Goal: Task Accomplishment & Management: Manage account settings

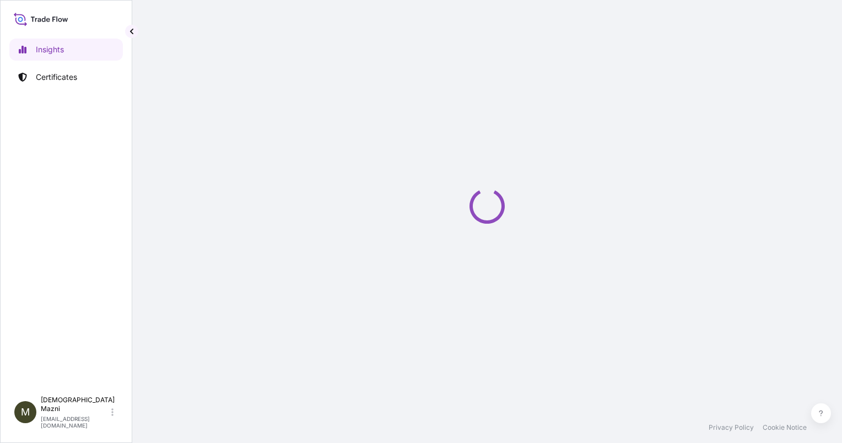
select select "2025"
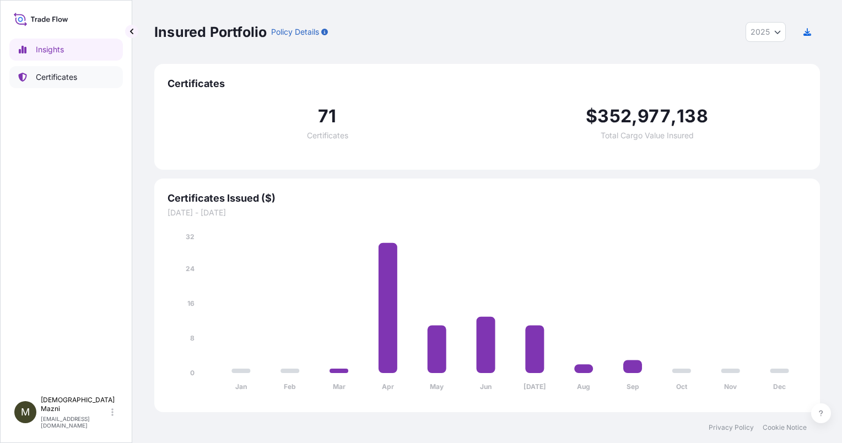
click at [58, 77] on p "Certificates" at bounding box center [56, 77] width 41 height 11
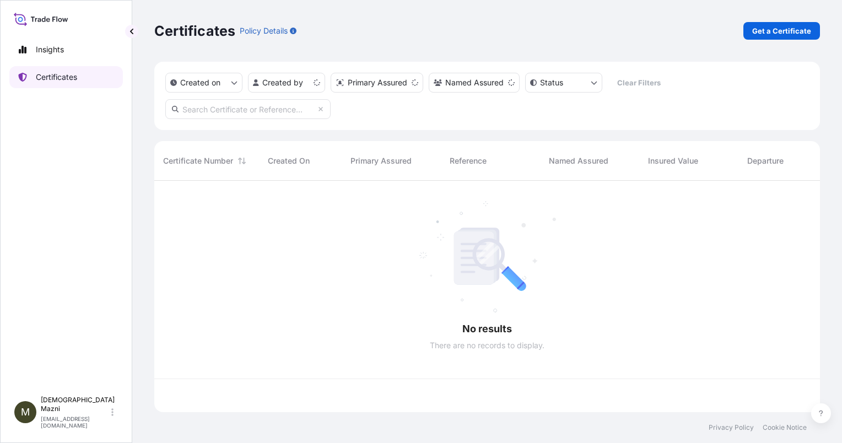
scroll to position [229, 656]
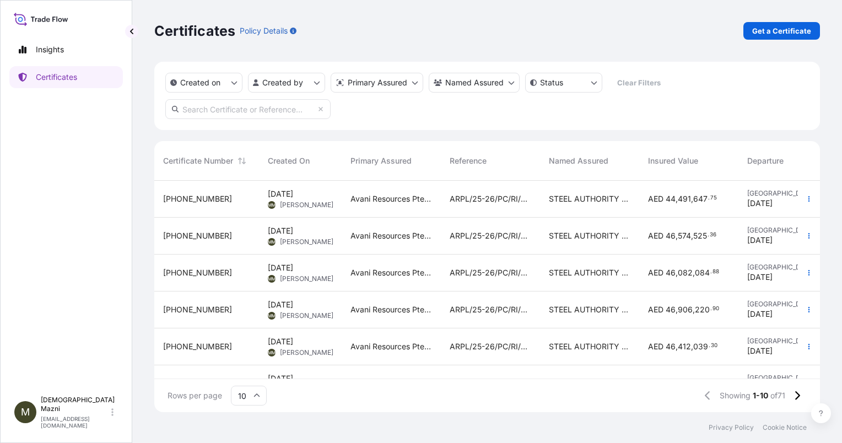
click at [234, 200] on div "[PHONE_NUMBER]" at bounding box center [206, 198] width 87 height 11
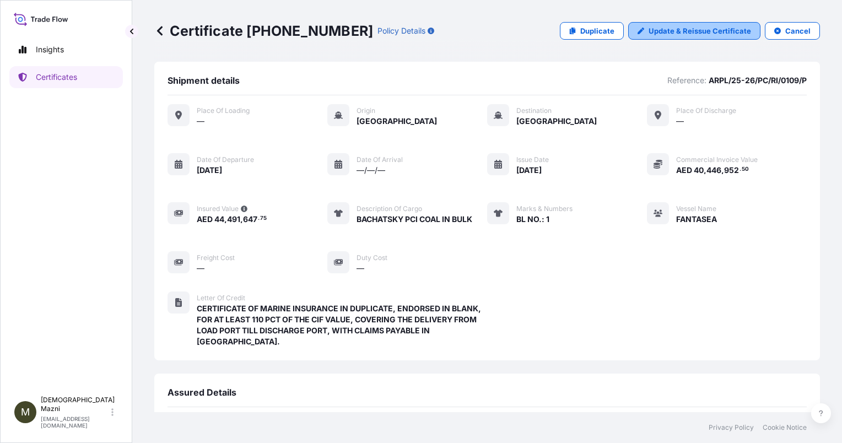
click at [666, 33] on p "Update & Reissue Certificate" at bounding box center [699, 30] width 102 height 11
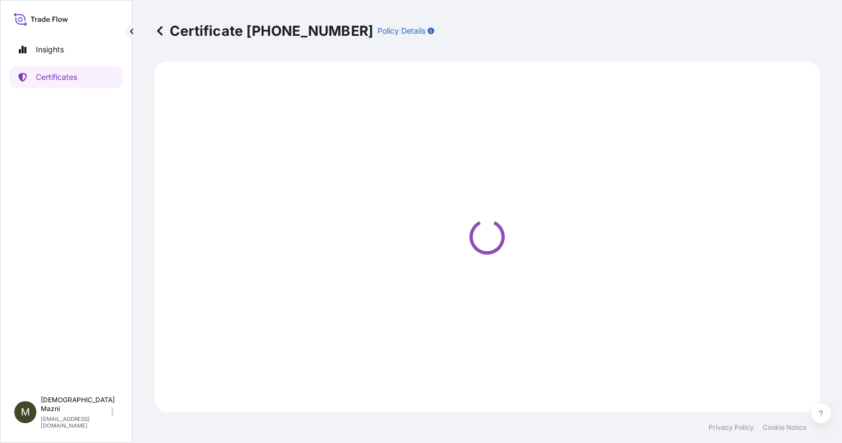
select select "Sea"
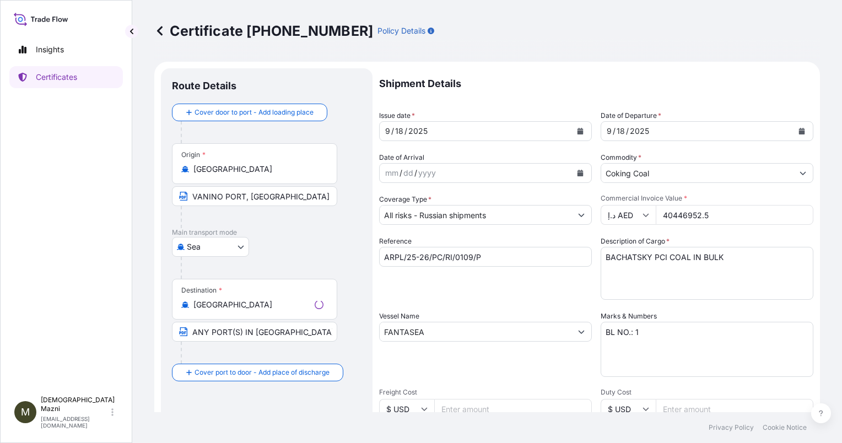
select select "31988"
click at [77, 313] on div "Insights Certificates" at bounding box center [65, 210] width 113 height 362
click at [502, 258] on input "ARPL/25-26/PC/RI/0109/P" at bounding box center [485, 257] width 213 height 20
type input "ARPL/25-26/PC/RI/0110"
click at [707, 210] on input "40446952.5" at bounding box center [734, 215] width 158 height 20
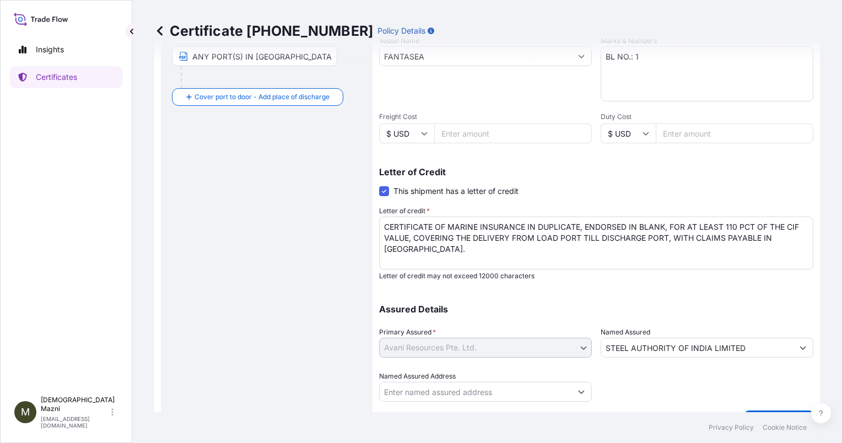
scroll to position [302, 0]
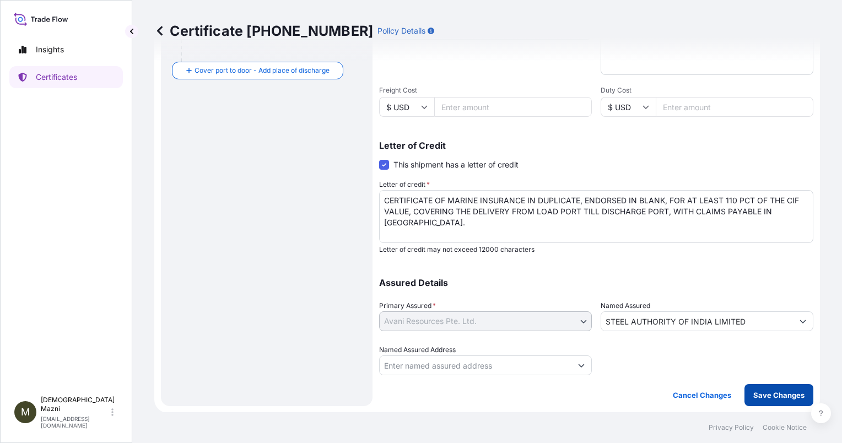
type input "39697099.50"
click at [761, 395] on p "Save Changes" at bounding box center [778, 394] width 51 height 11
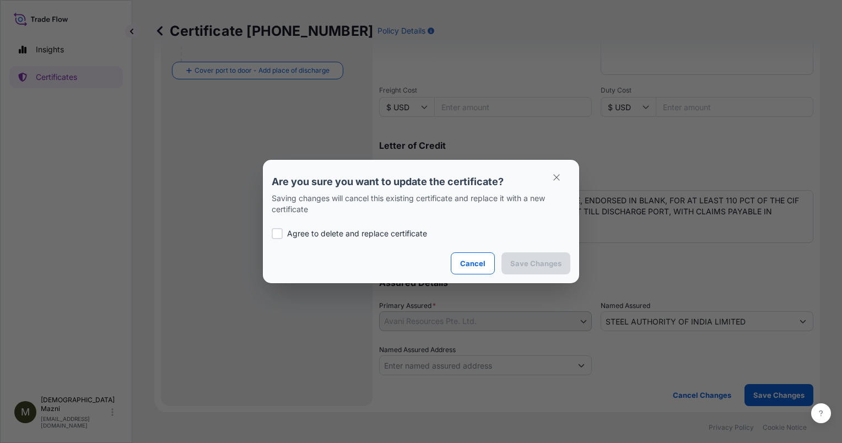
click at [395, 231] on p "Agree to delete and replace certificate" at bounding box center [357, 233] width 140 height 11
checkbox input "true"
click at [529, 257] on button "Save Changes" at bounding box center [535, 263] width 69 height 22
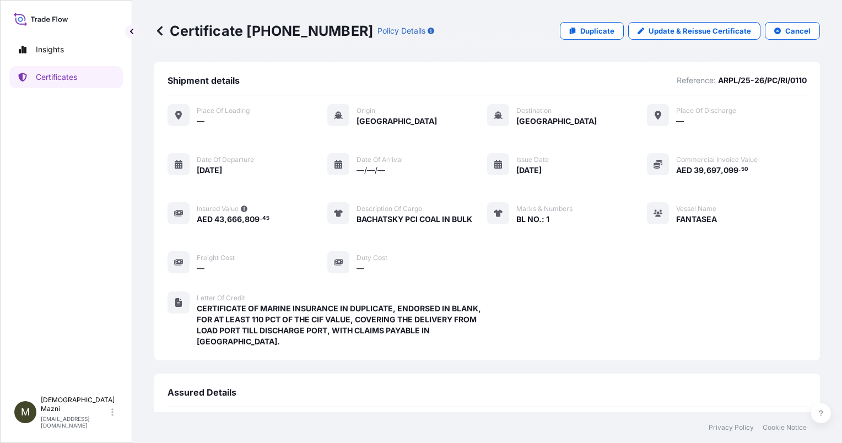
scroll to position [163, 0]
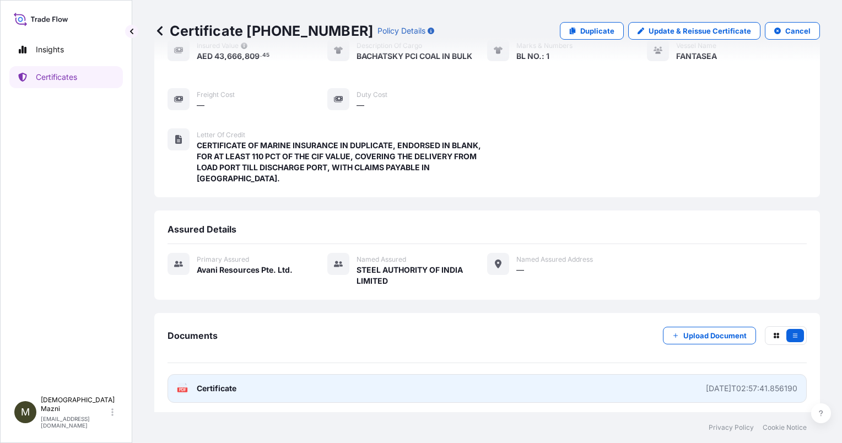
click at [762, 387] on div "[DATE]T02:57:41.856190" at bounding box center [750, 388] width 91 height 11
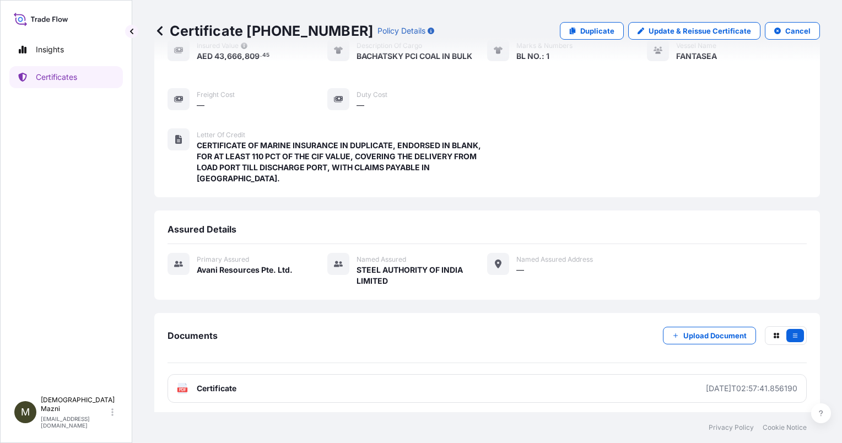
scroll to position [0, 0]
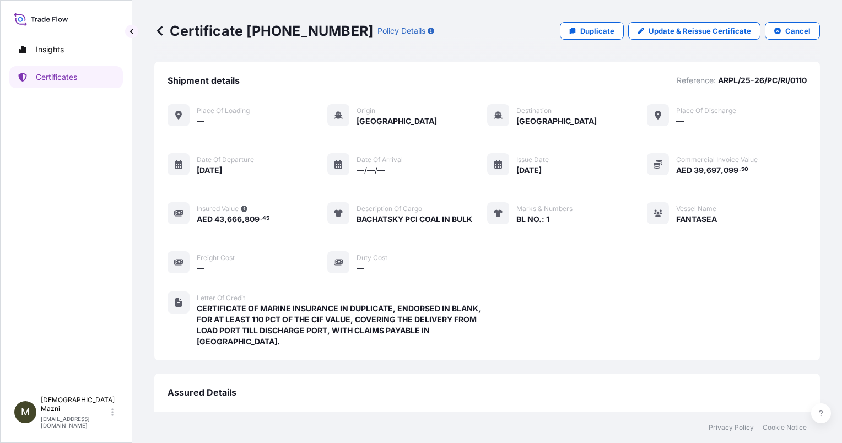
click at [115, 236] on div "Insights Certificates" at bounding box center [65, 210] width 113 height 362
click at [82, 74] on link "Certificates" at bounding box center [65, 77] width 113 height 22
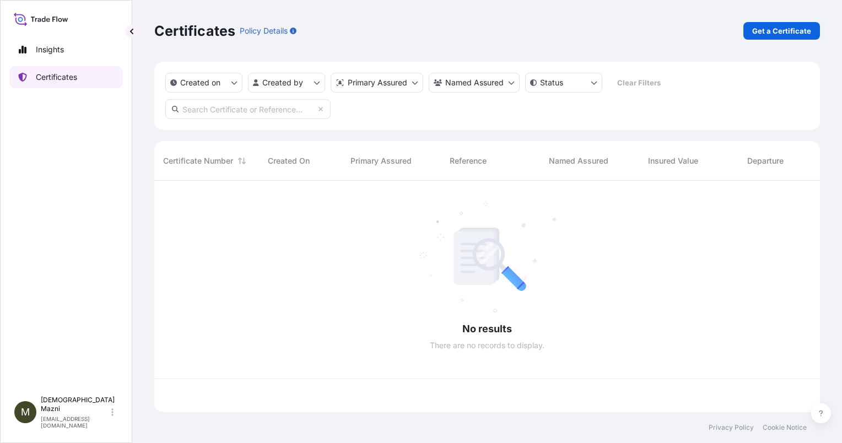
scroll to position [229, 656]
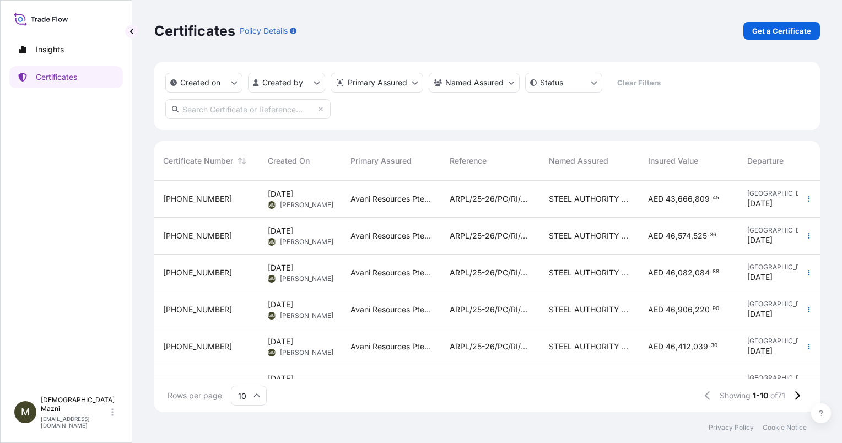
click at [216, 234] on div "[PHONE_NUMBER]" at bounding box center [206, 235] width 87 height 11
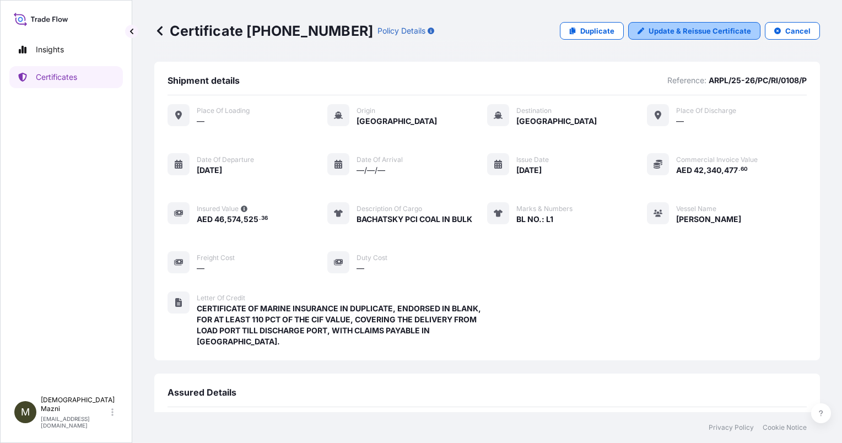
click at [705, 34] on p "Update & Reissue Certificate" at bounding box center [699, 30] width 102 height 11
select select "Sea"
select select "31988"
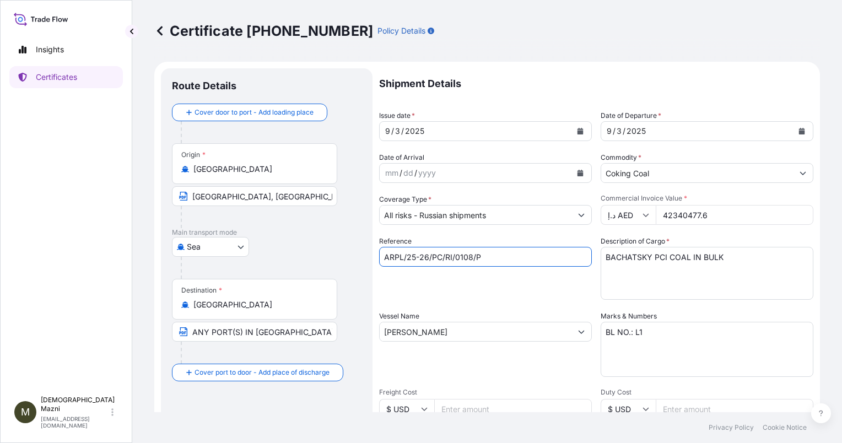
click at [489, 256] on input "ARPL/25-26/PC/RI/0108/P" at bounding box center [485, 257] width 213 height 20
type input "ARPL/25-26/PC/RI/0111"
click at [716, 209] on input "42340477.6" at bounding box center [734, 215] width 158 height 20
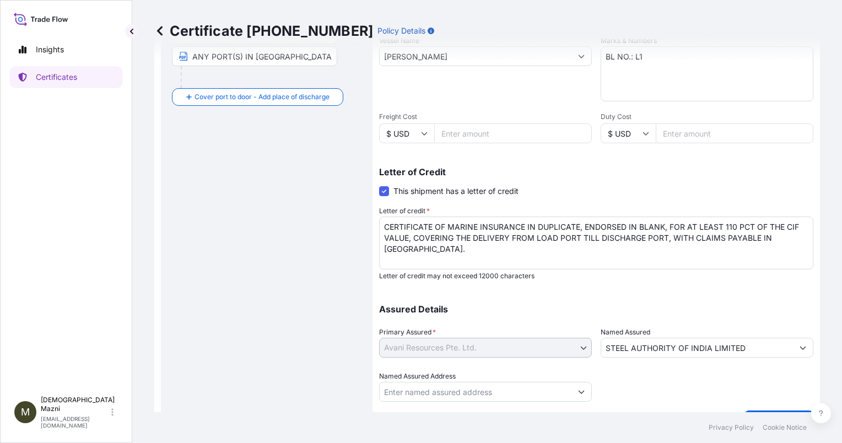
scroll to position [302, 0]
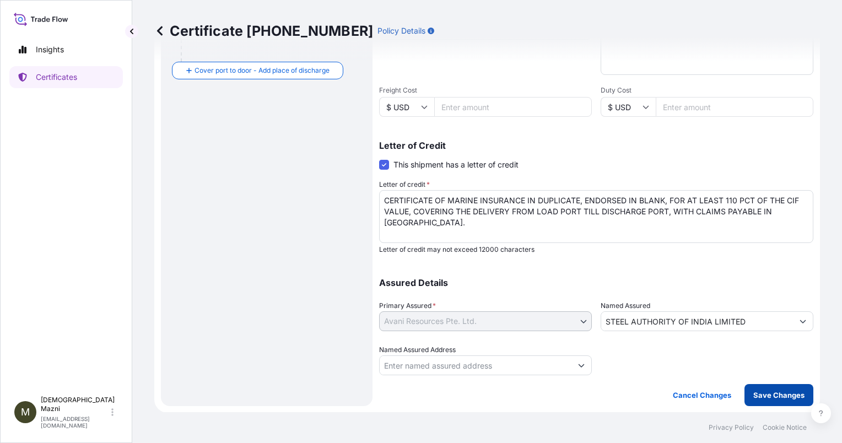
type input "41549074.12"
click at [775, 395] on p "Save Changes" at bounding box center [778, 394] width 51 height 11
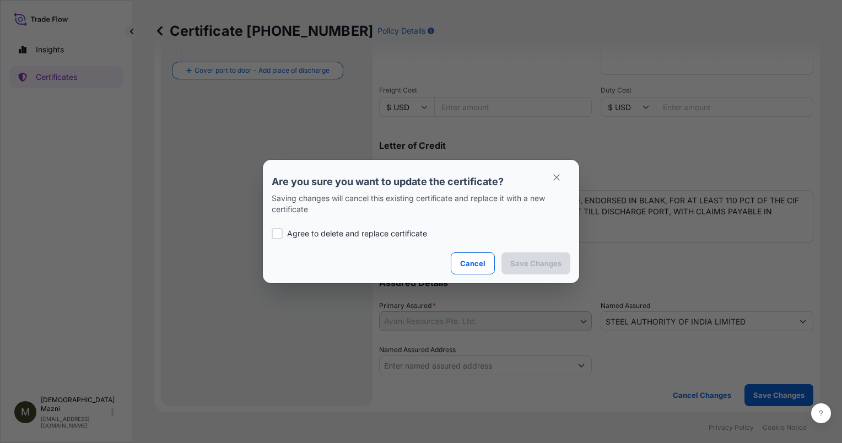
click at [357, 234] on p "Agree to delete and replace certificate" at bounding box center [357, 233] width 140 height 11
checkbox input "true"
click at [524, 263] on p "Save Changes" at bounding box center [535, 263] width 51 height 11
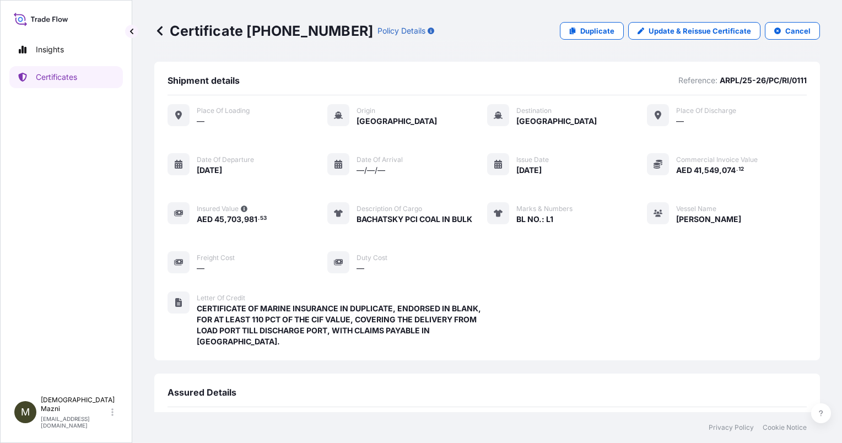
scroll to position [163, 0]
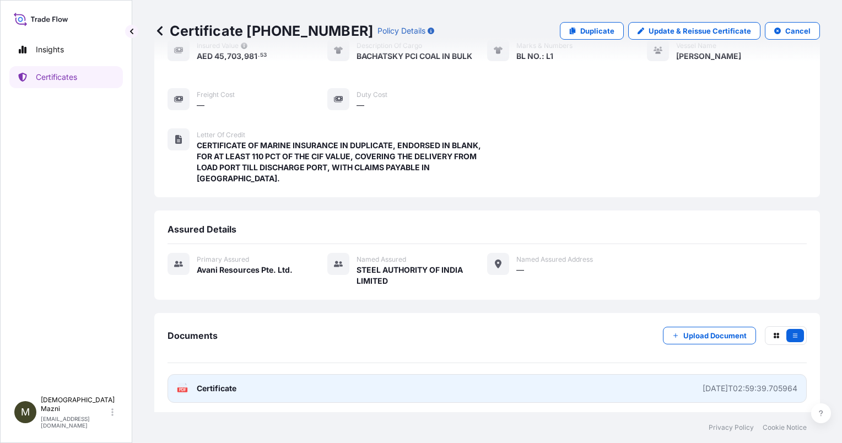
click at [737, 383] on div "[DATE]T02:59:39.705964" at bounding box center [749, 388] width 95 height 11
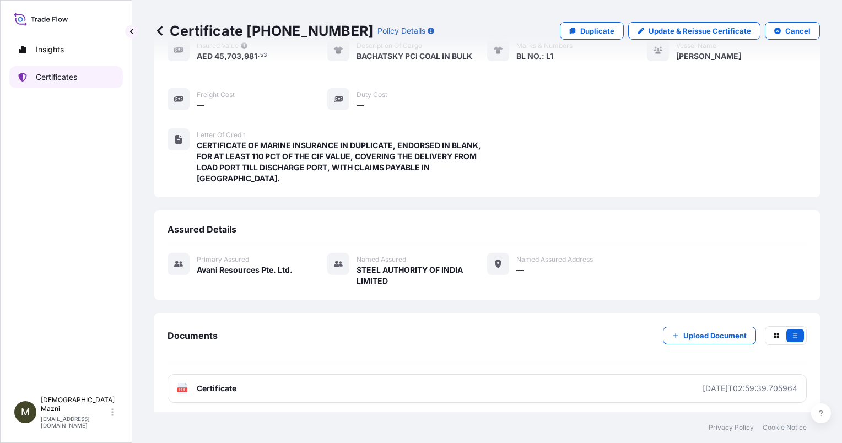
click at [83, 82] on link "Certificates" at bounding box center [65, 77] width 113 height 22
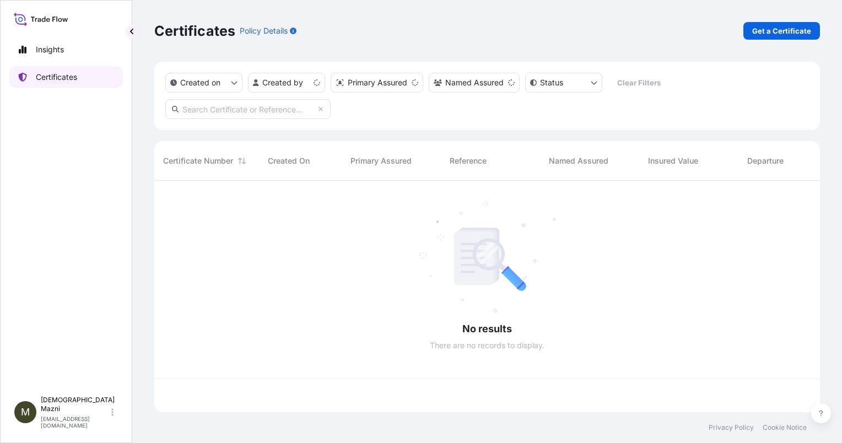
scroll to position [229, 656]
